Goal: Task Accomplishment & Management: Use online tool/utility

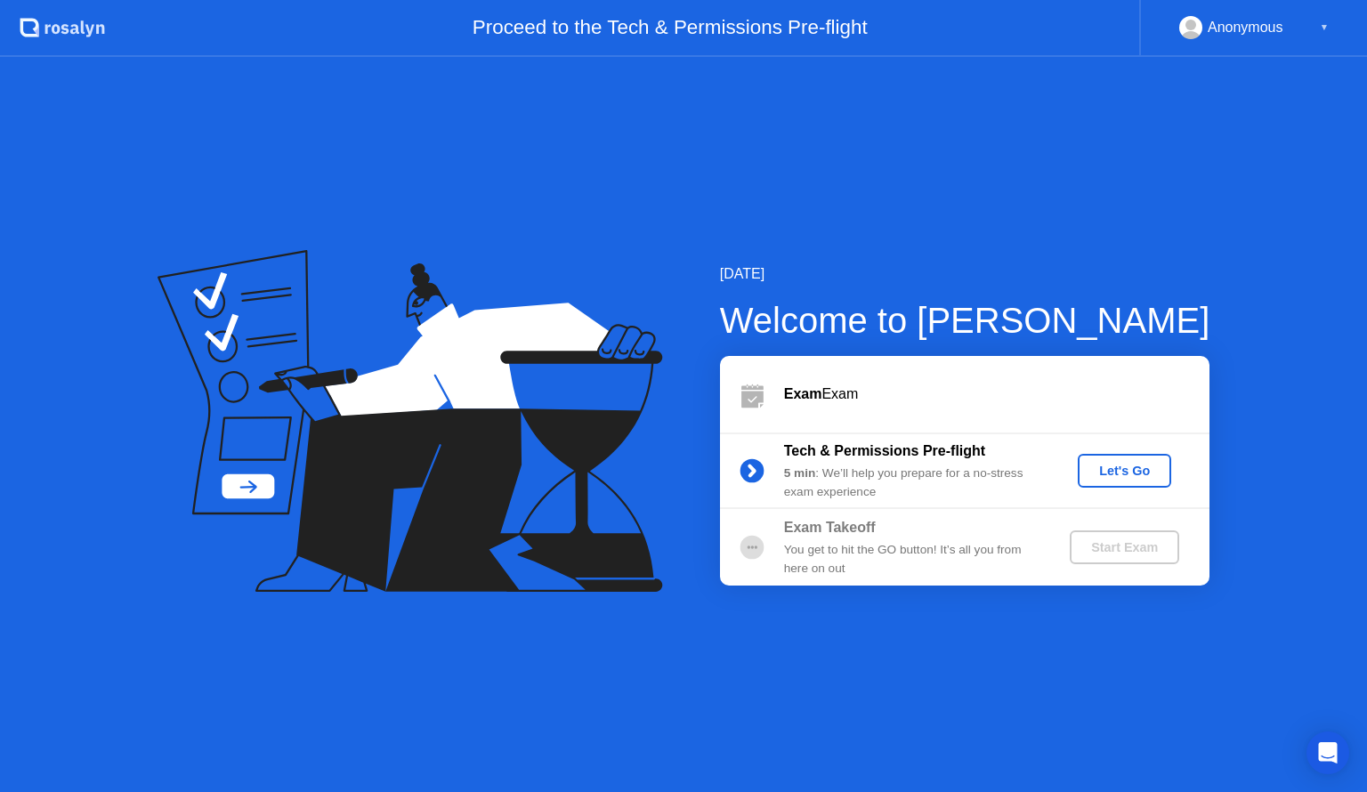
click at [1115, 474] on div "Let's Go" at bounding box center [1124, 471] width 79 height 14
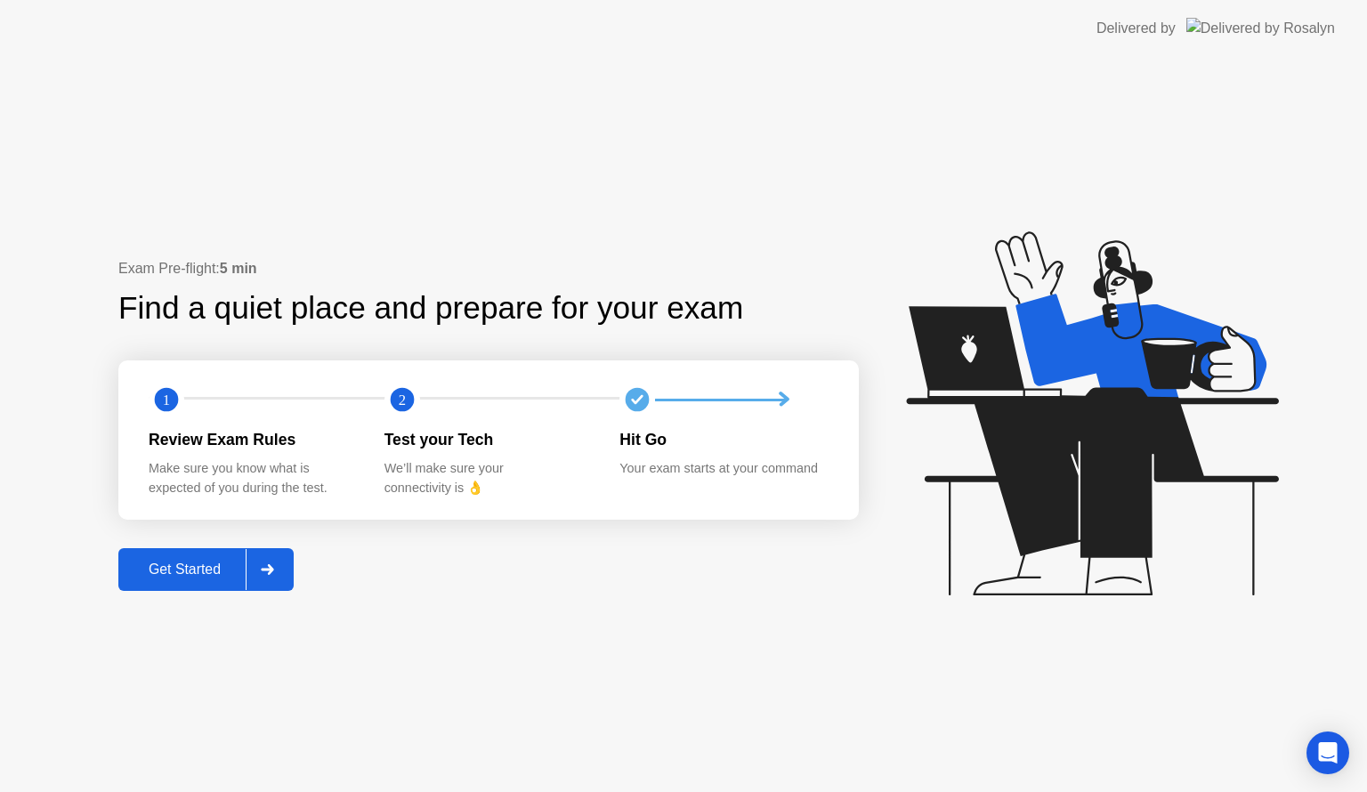
click at [143, 565] on div "Get Started" at bounding box center [185, 570] width 122 height 16
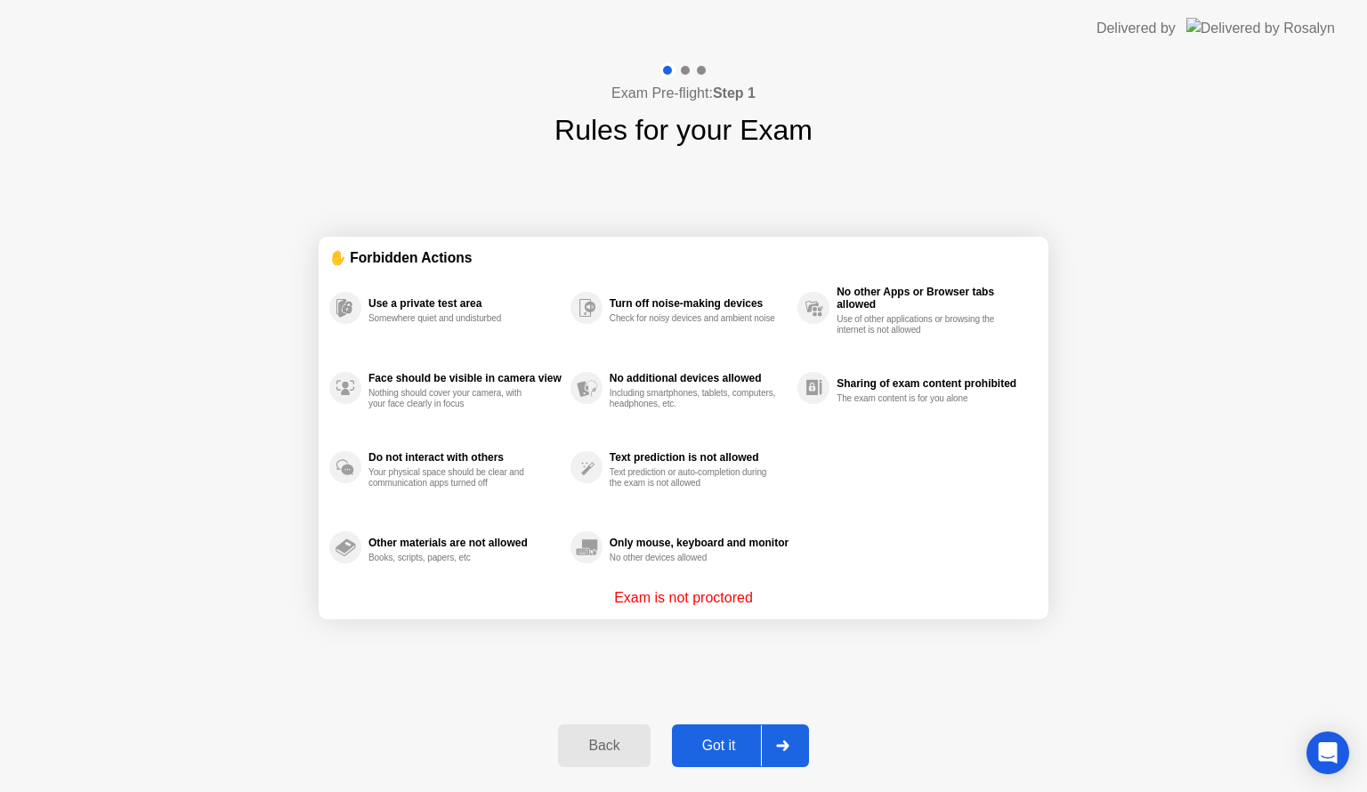
click at [705, 730] on button "Got it" at bounding box center [740, 746] width 137 height 43
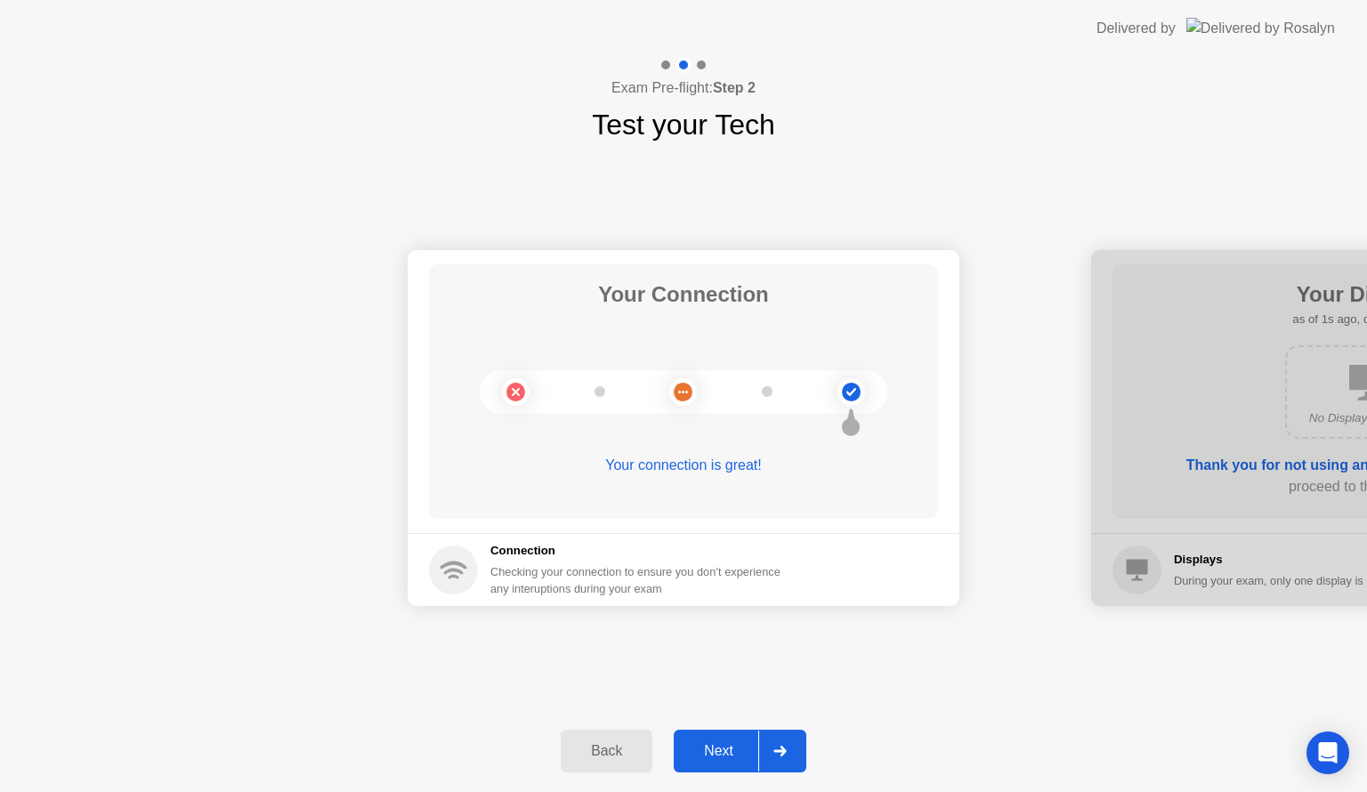
click at [731, 743] on div "Next" at bounding box center [718, 751] width 79 height 16
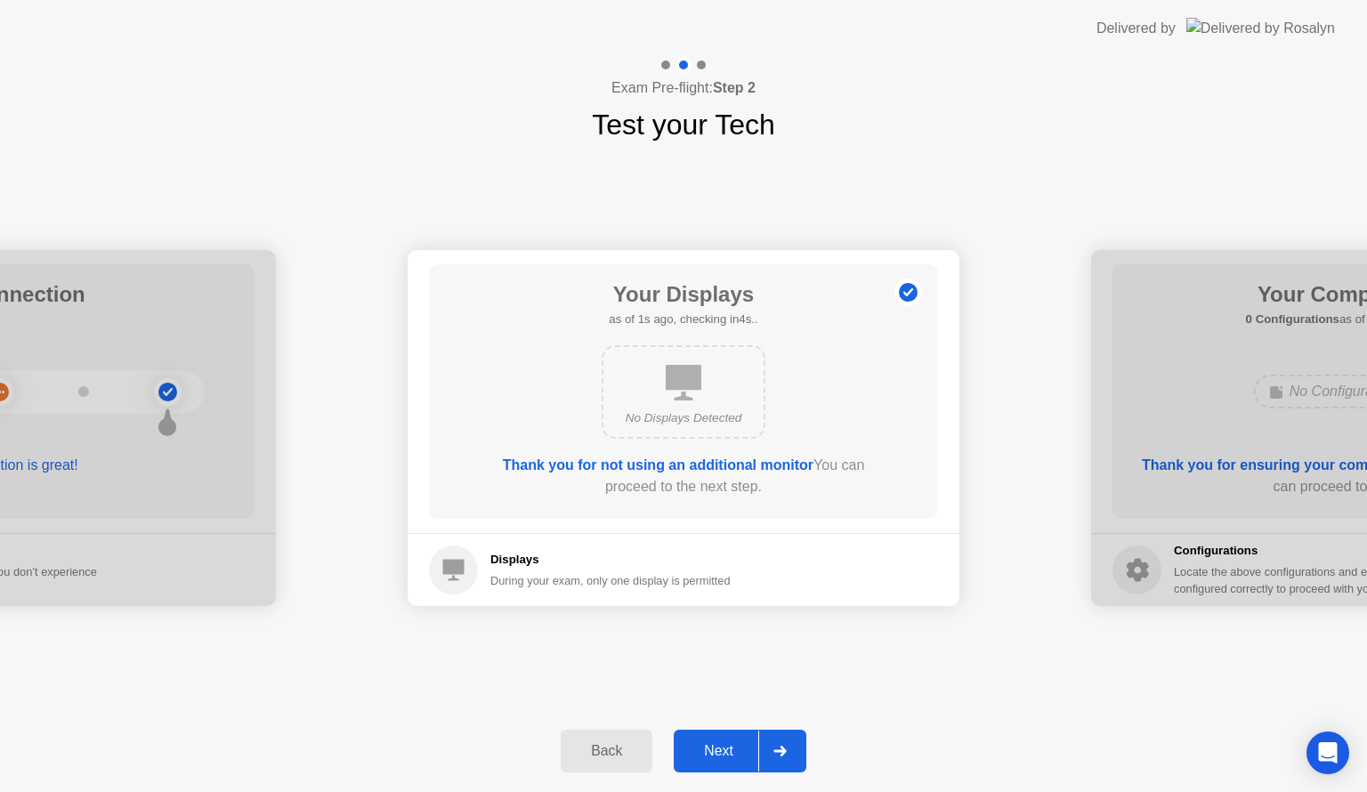
click at [731, 743] on div "Next" at bounding box center [718, 751] width 79 height 16
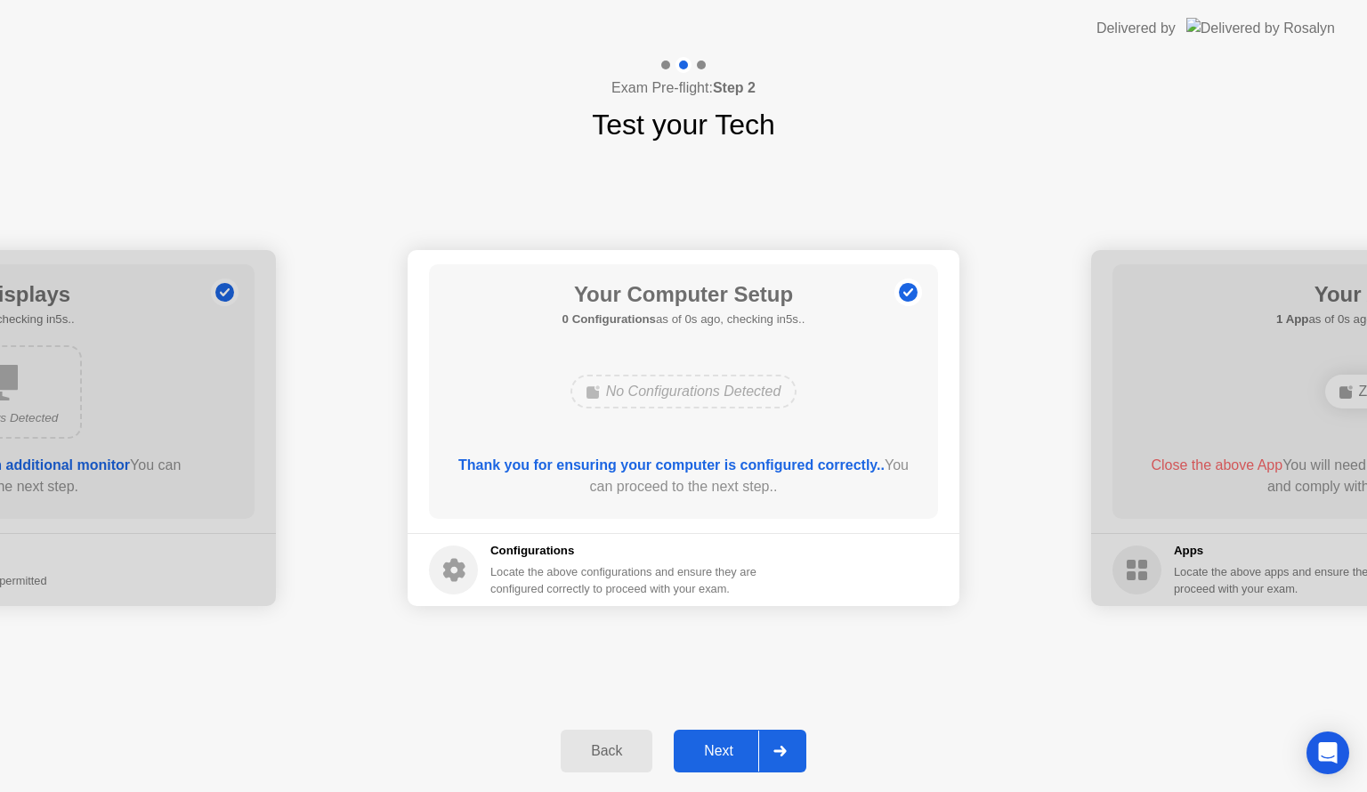
click at [731, 743] on div "Next" at bounding box center [718, 751] width 79 height 16
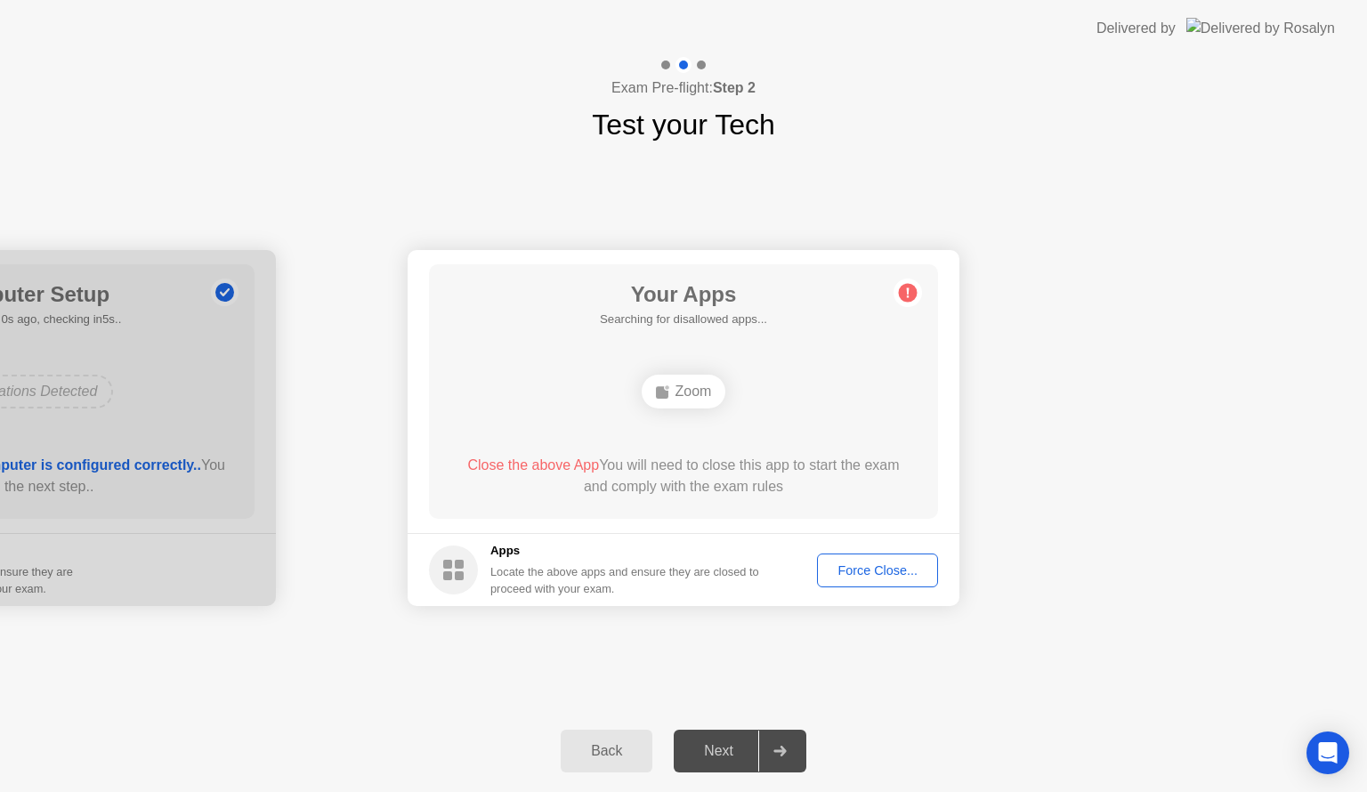
click at [418, 536] on footer "Apps Locate the above apps and ensure they are closed to proceed with your exam…" at bounding box center [684, 569] width 552 height 73
click at [577, 750] on div "Back" at bounding box center [606, 751] width 81 height 16
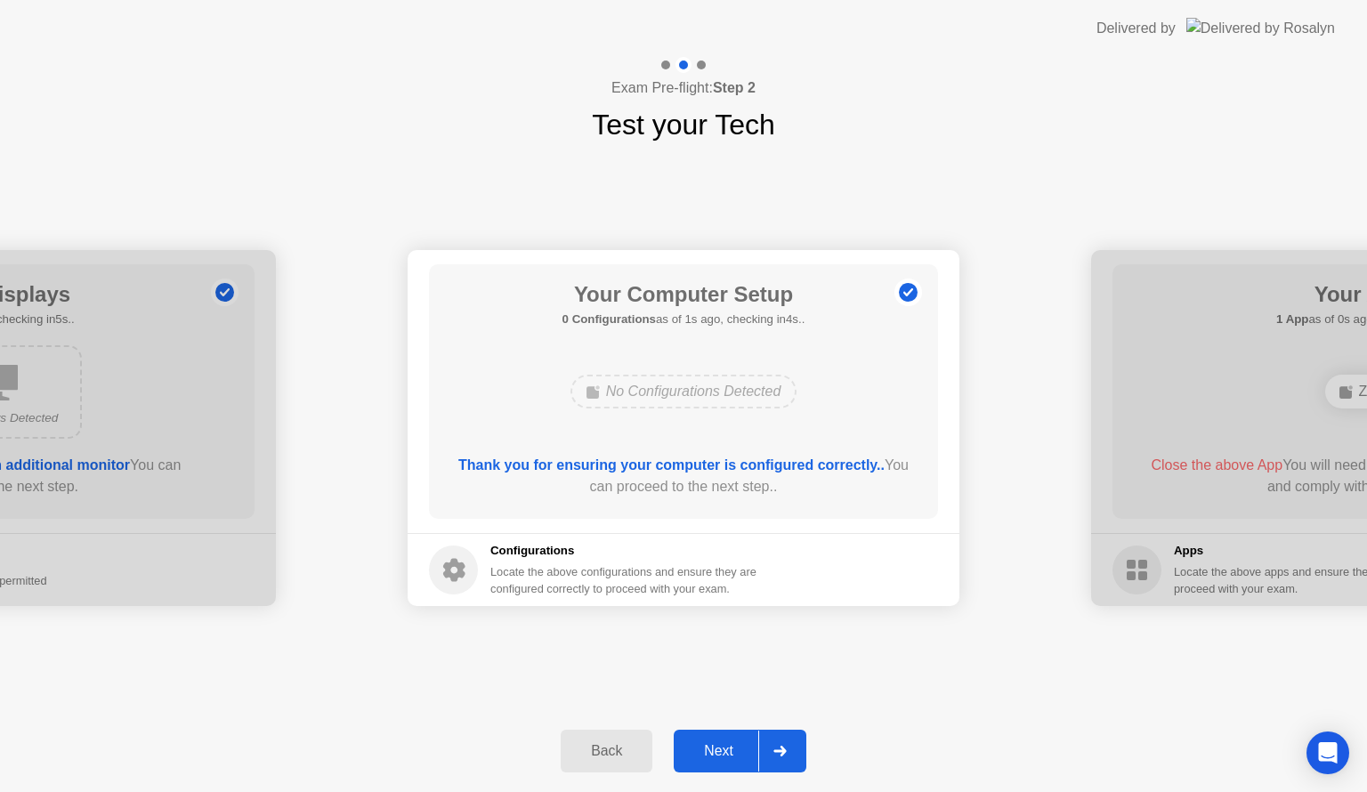
click at [707, 749] on div "Next" at bounding box center [718, 751] width 79 height 16
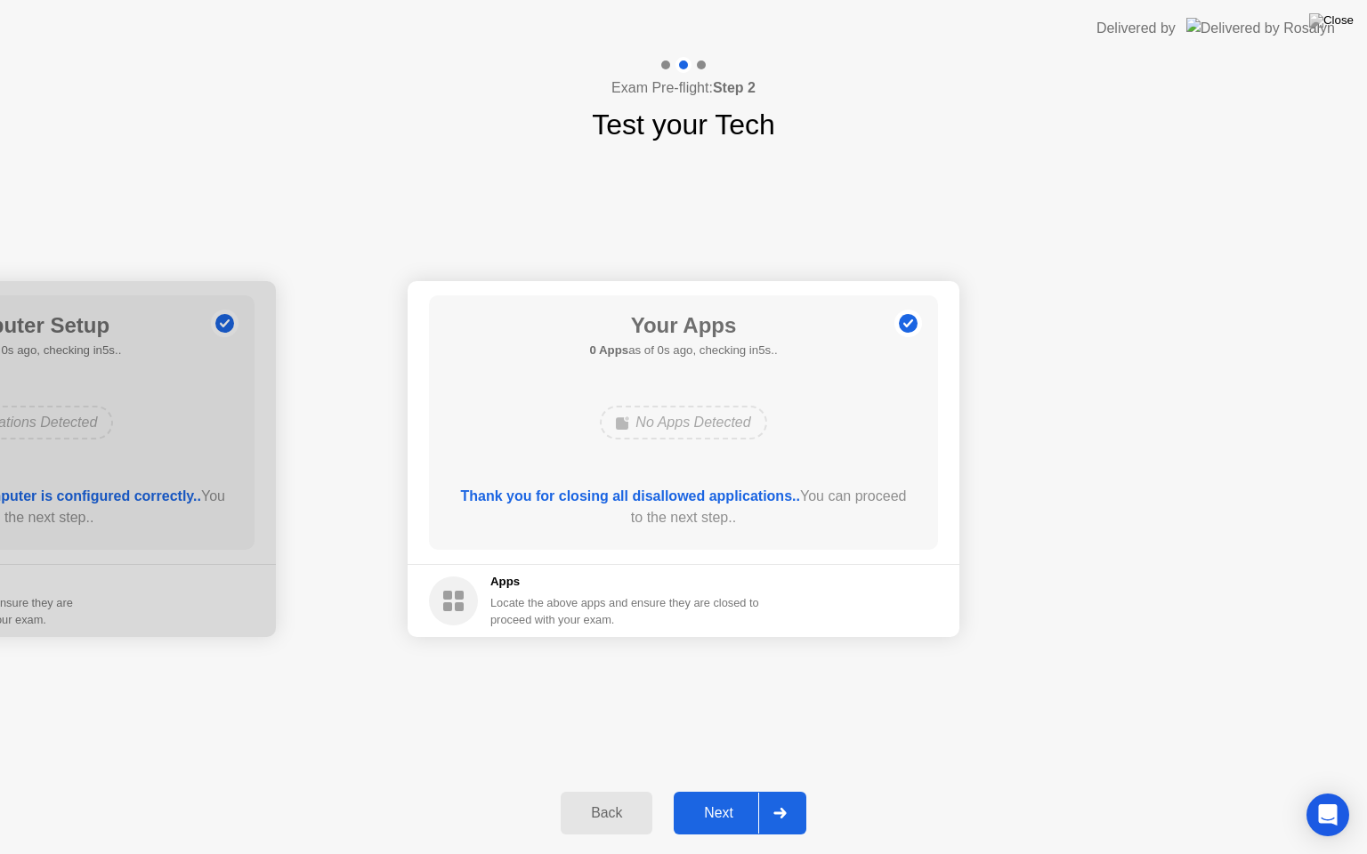
click at [722, 791] on button "Next" at bounding box center [740, 813] width 133 height 43
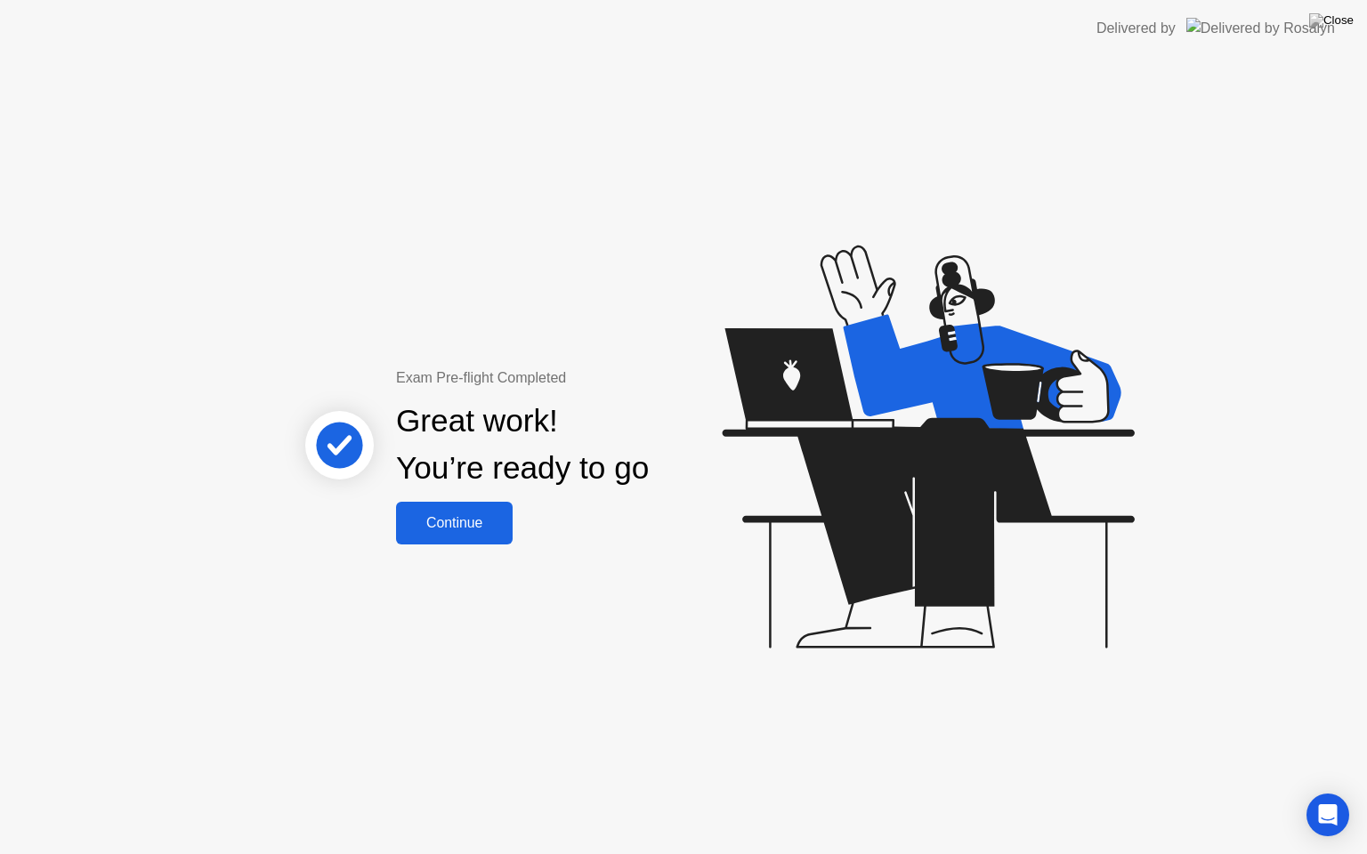
click at [453, 530] on div "Continue" at bounding box center [454, 523] width 106 height 16
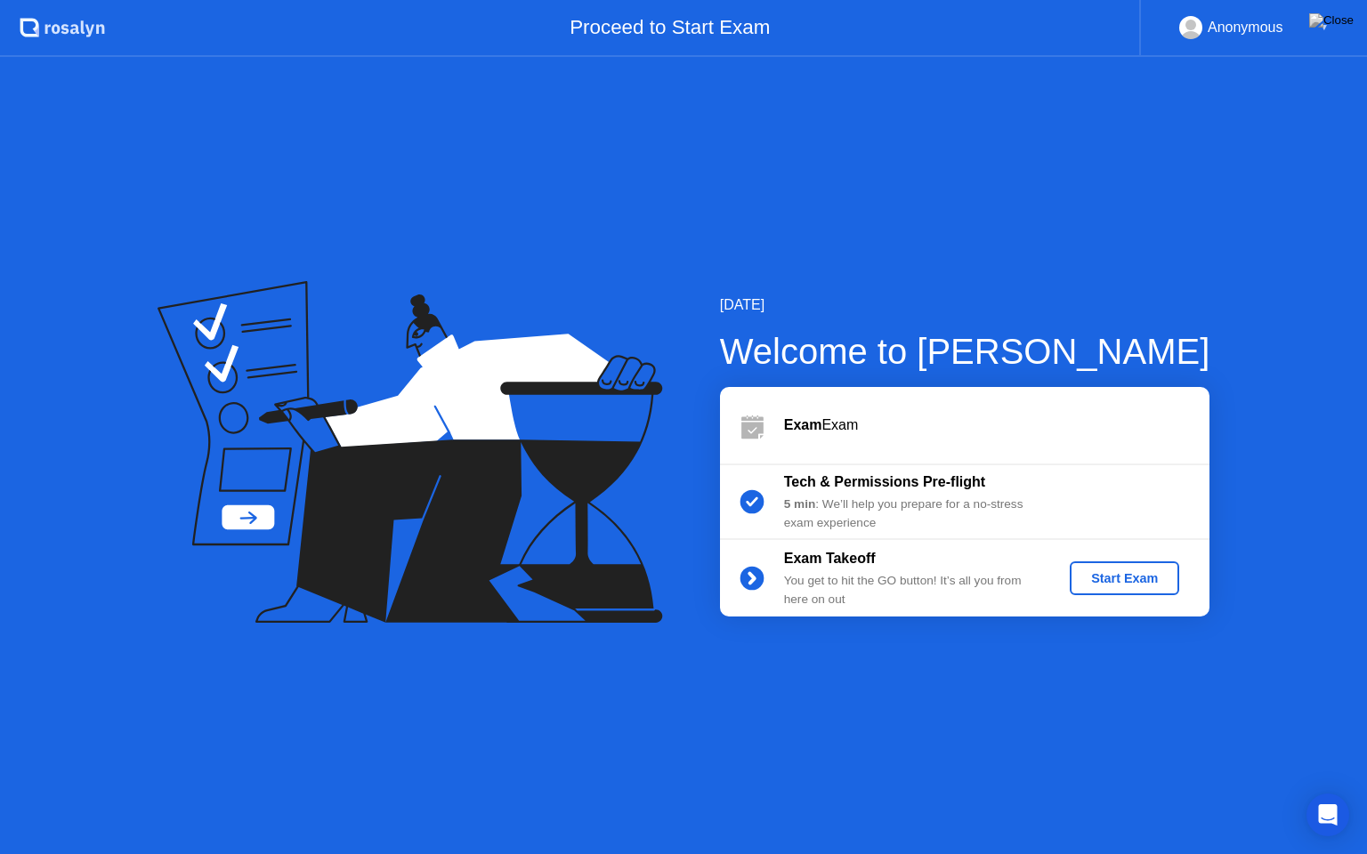
click at [1112, 580] on div "Start Exam" at bounding box center [1124, 578] width 95 height 14
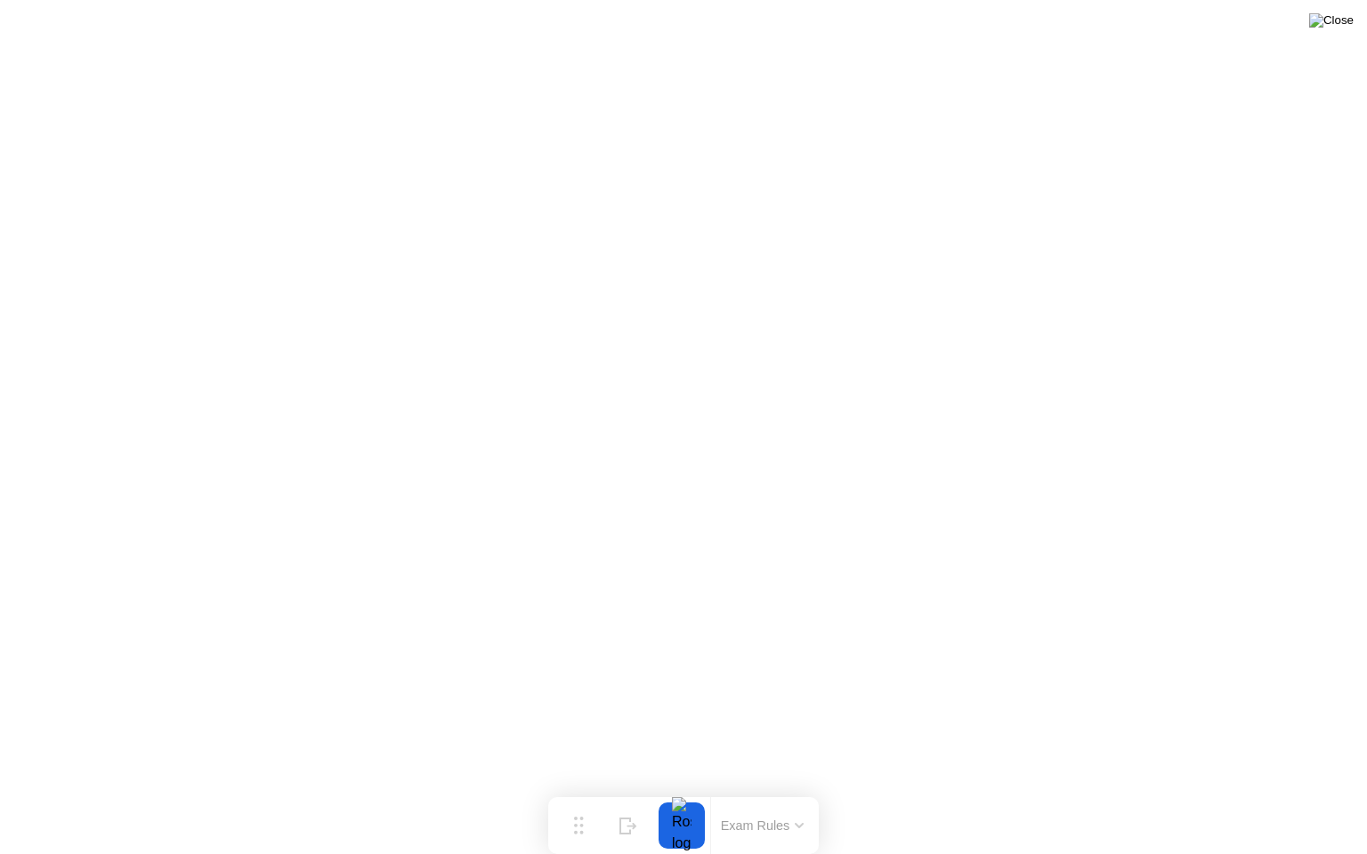
click at [1348, 25] on img at bounding box center [1331, 20] width 45 height 14
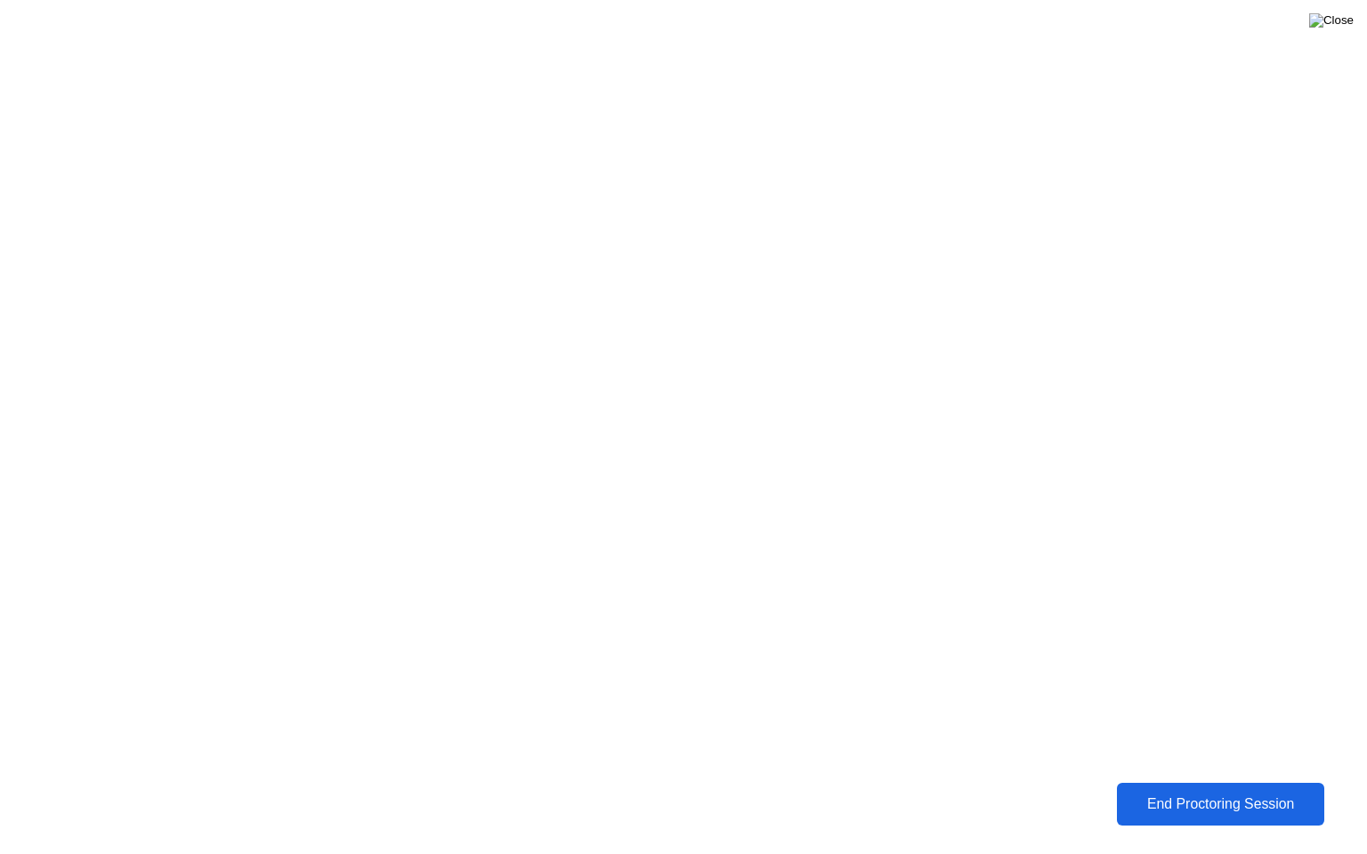
click at [1339, 28] on img at bounding box center [1331, 20] width 45 height 14
click at [1218, 791] on div "End Proctoring Session" at bounding box center [1220, 805] width 198 height 16
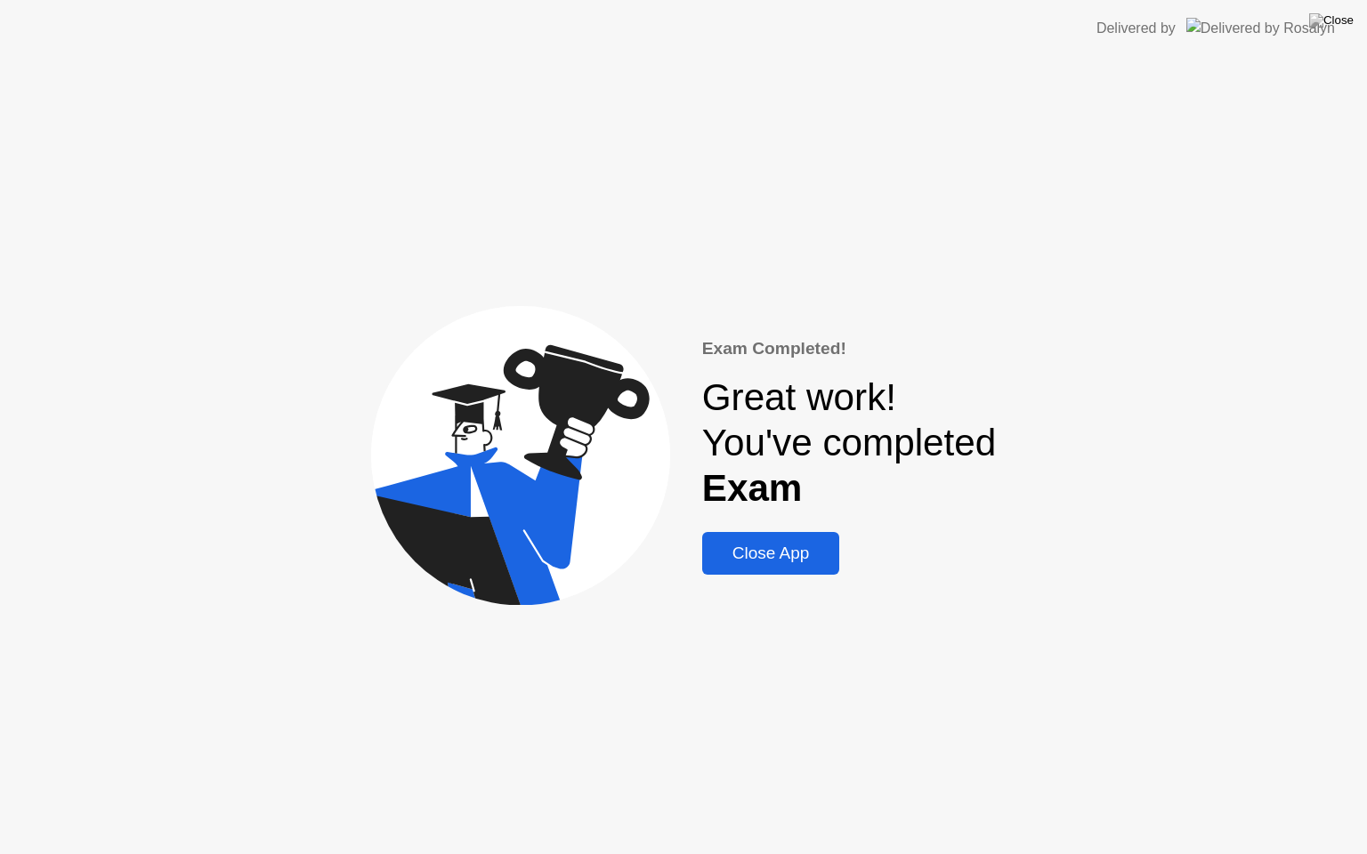
click at [830, 555] on div "Close App" at bounding box center [771, 554] width 127 height 20
